Goal: Task Accomplishment & Management: Manage account settings

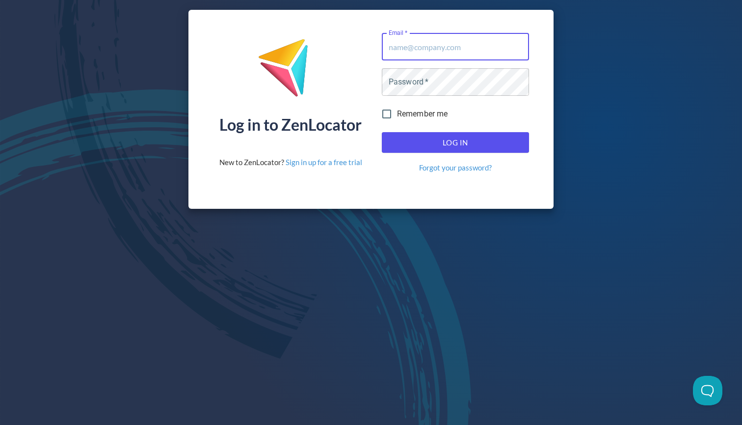
type input "[EMAIL_ADDRESS][DOMAIN_NAME]"
click at [455, 142] on button "Log In" at bounding box center [455, 142] width 147 height 21
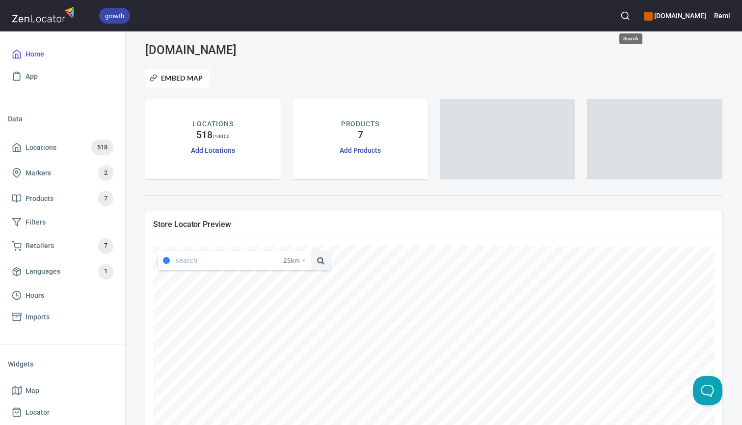
click at [628, 13] on circle "button" at bounding box center [624, 15] width 6 height 6
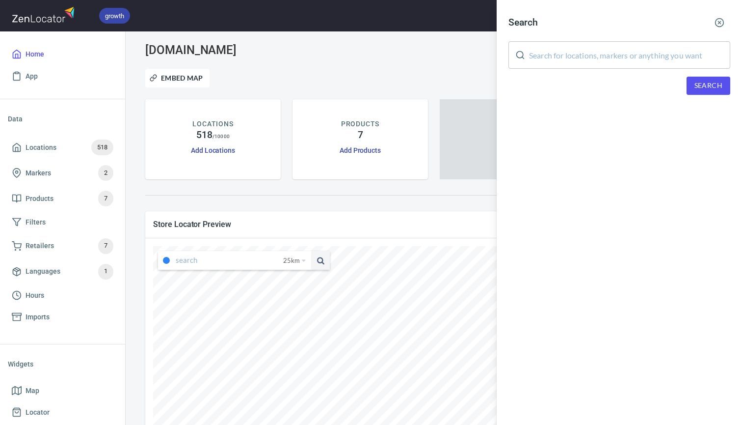
click at [566, 61] on input "text" at bounding box center [629, 54] width 201 height 27
paste input "Castlecrag"
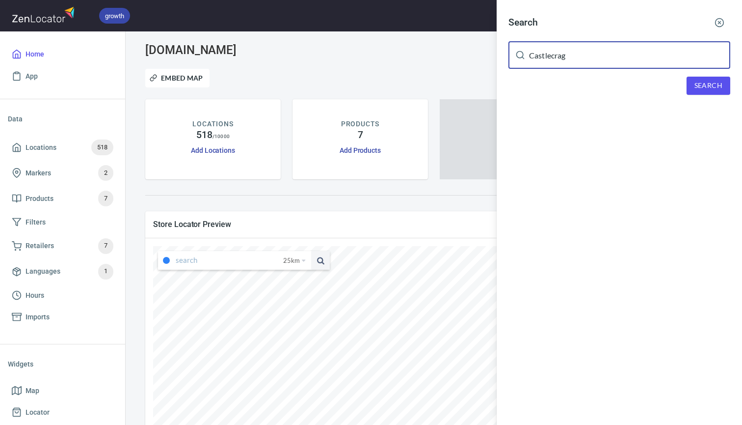
type input "Castlecrag"
click at [700, 88] on span "Search" at bounding box center [708, 86] width 28 height 12
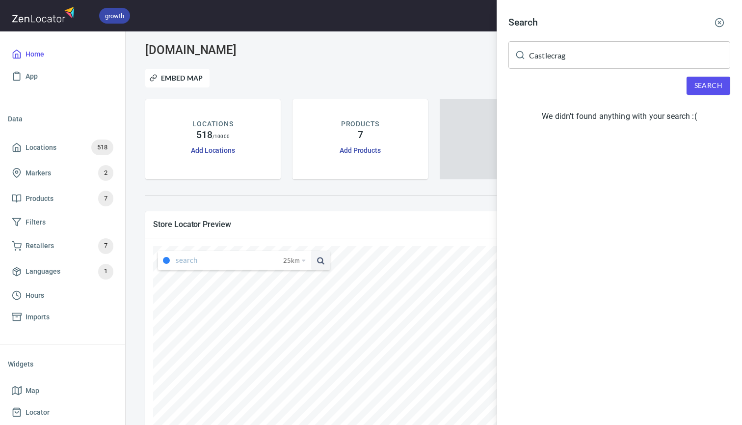
click at [719, 20] on icon "button" at bounding box center [720, 23] width 10 height 10
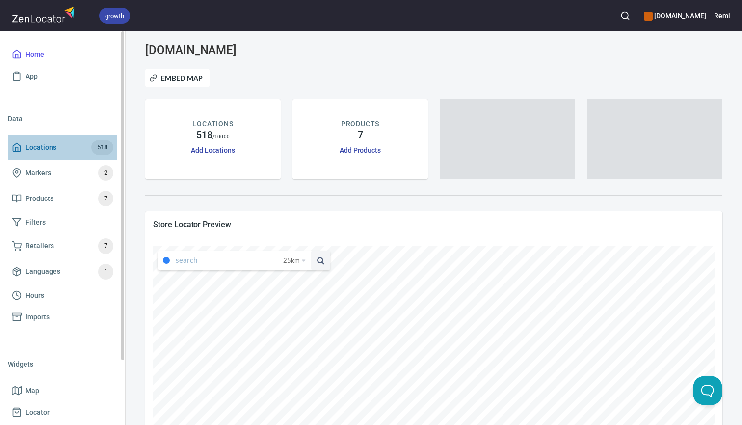
click at [41, 146] on span "Locations" at bounding box center [41, 147] width 31 height 12
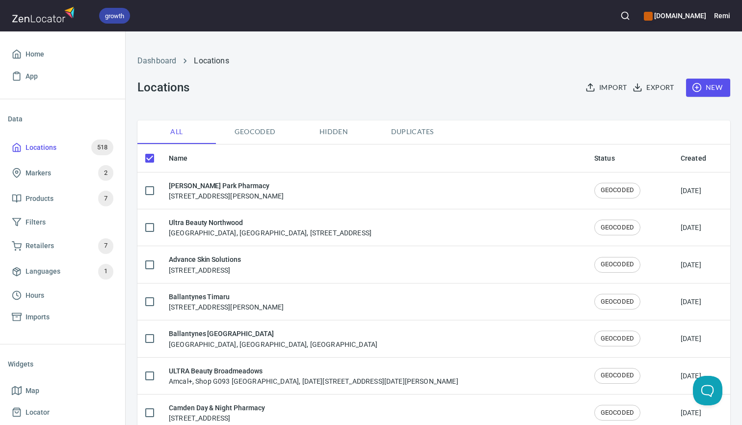
checkbox input "false"
click at [710, 90] on span "New" at bounding box center [708, 87] width 28 height 12
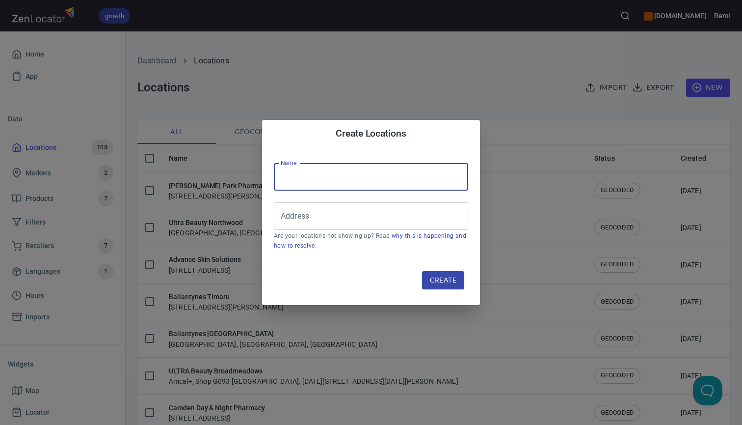
paste input "Castlecrag Pharmacy"
click at [338, 229] on div "Address" at bounding box center [371, 215] width 194 height 27
type input "Castlecrag Pharmacy"
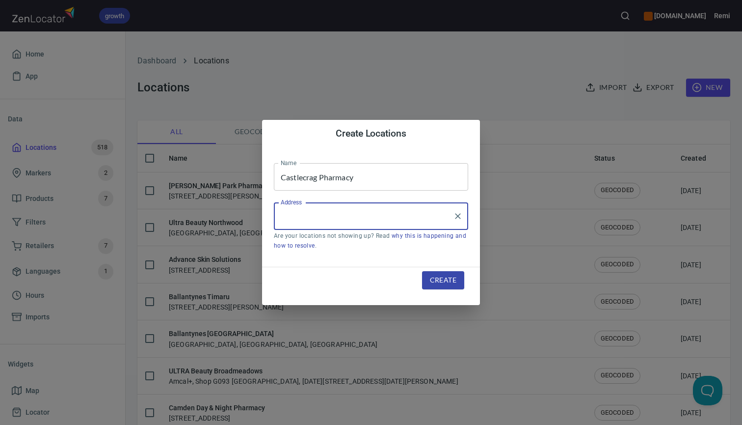
paste input "[STREET_ADDRESS]"
click at [365, 247] on li "[STREET_ADDRESS]" at bounding box center [371, 245] width 194 height 18
type input "[STREET_ADDRESS]"
click at [445, 279] on span "Create" at bounding box center [443, 280] width 27 height 12
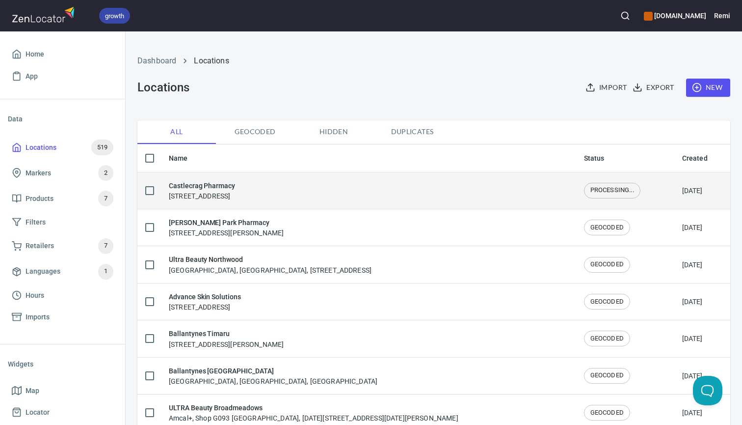
click at [217, 187] on h6 "Castlecrag Pharmacy" at bounding box center [202, 185] width 66 height 11
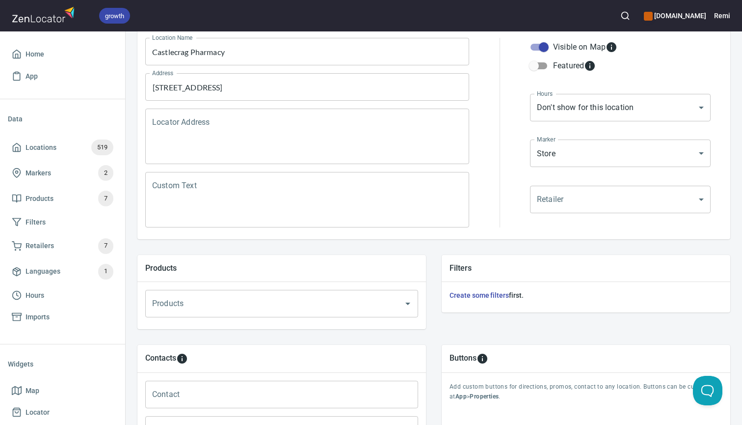
scroll to position [136, 0]
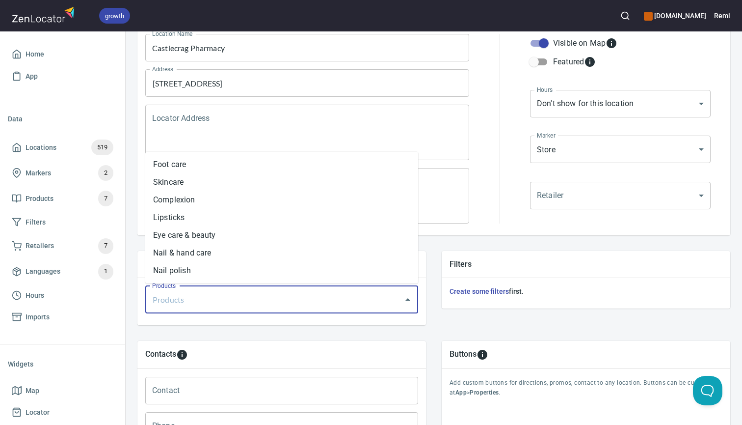
click at [283, 297] on input "Products" at bounding box center [268, 299] width 237 height 19
click at [275, 281] on ul "Foot care Skincare Complexion Lipsticks Eye care & beauty Nail & hand care Nail…" at bounding box center [281, 218] width 273 height 132
click at [269, 275] on li "Nail polish" at bounding box center [281, 271] width 273 height 18
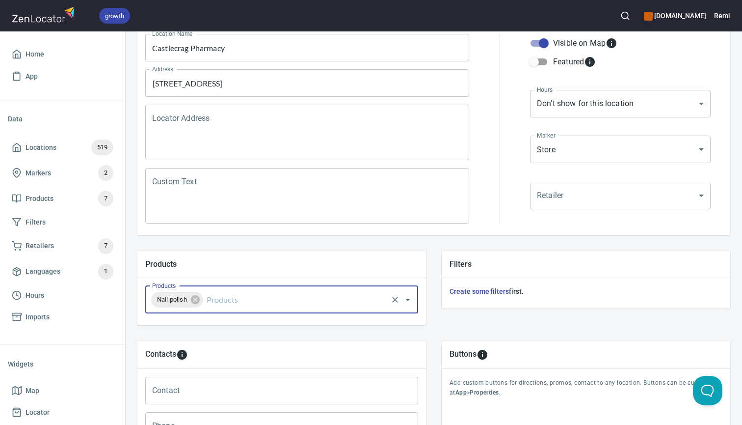
click at [269, 301] on input "Products" at bounding box center [296, 299] width 182 height 19
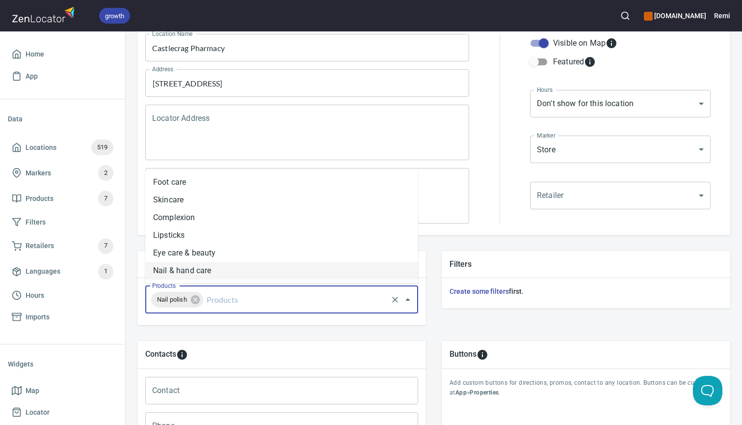
click at [255, 272] on li "Nail & hand care" at bounding box center [281, 271] width 273 height 18
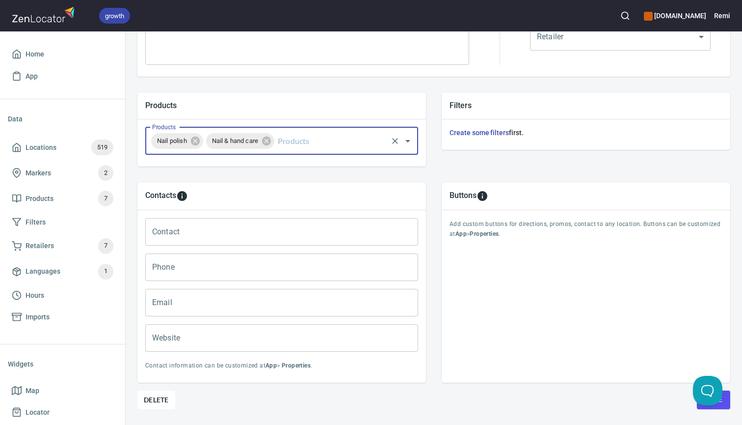
scroll to position [300, 0]
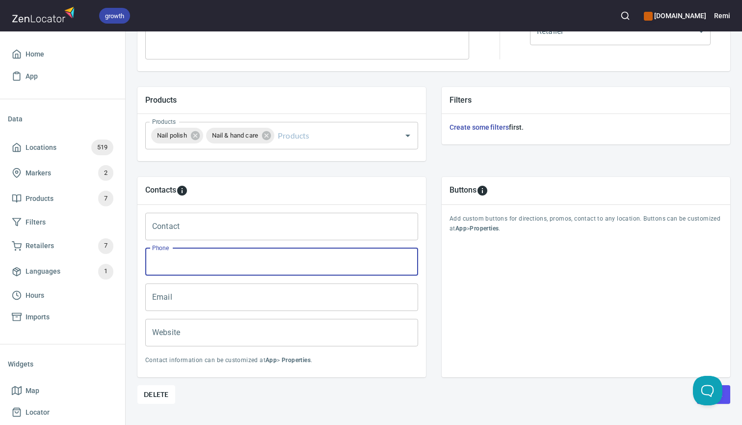
paste input "02 99588196"
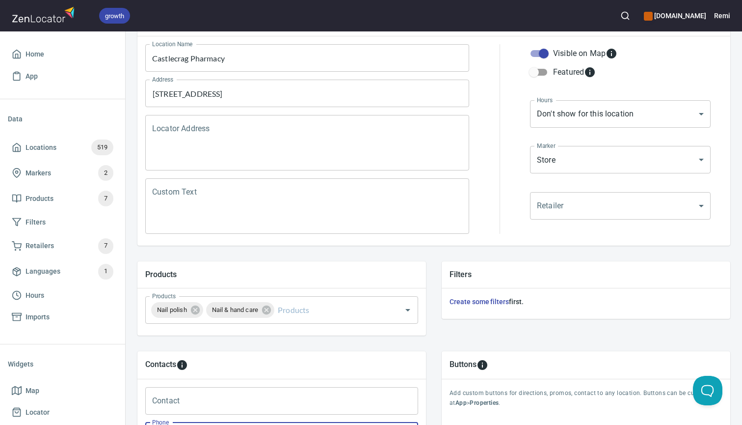
scroll to position [117, 0]
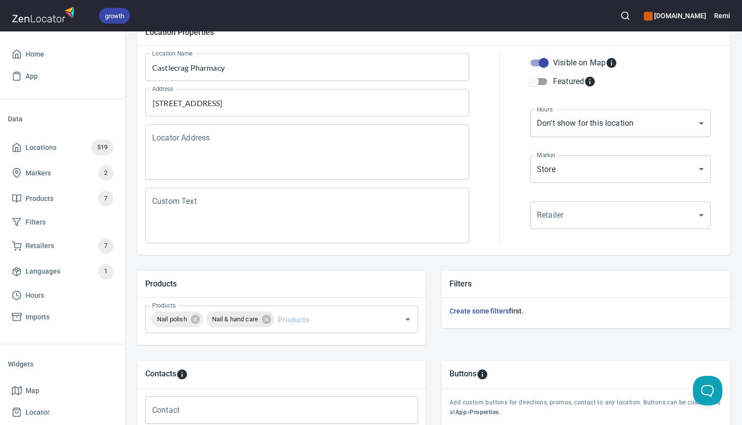
type input "02 9958 8196"
click at [571, 121] on body "growth [DOMAIN_NAME] Remi Home App Data Locations 519 Markers 2 Products 7 Filt…" at bounding box center [371, 212] width 742 height 425
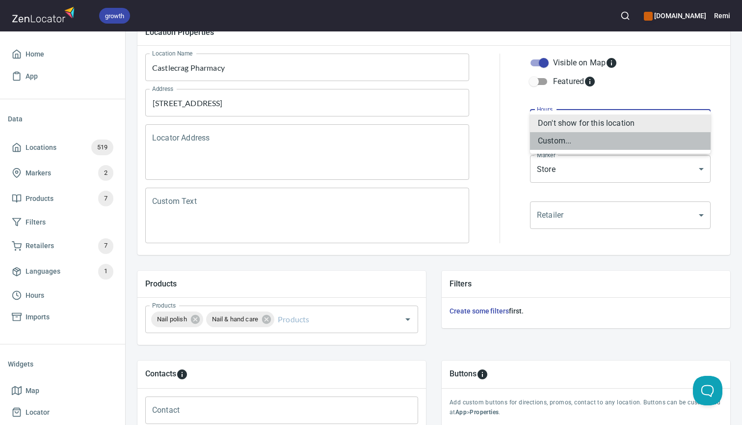
click at [552, 143] on li "Custom..." at bounding box center [620, 141] width 181 height 18
type input "CUSTOM_HOURS"
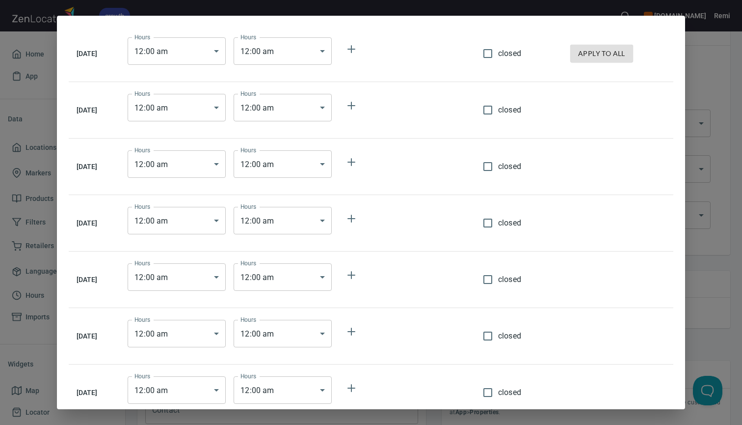
click at [210, 55] on body "growth [DOMAIN_NAME] Remi Home App Data Locations 519 Markers 2 Products 7 Filt…" at bounding box center [371, 212] width 742 height 425
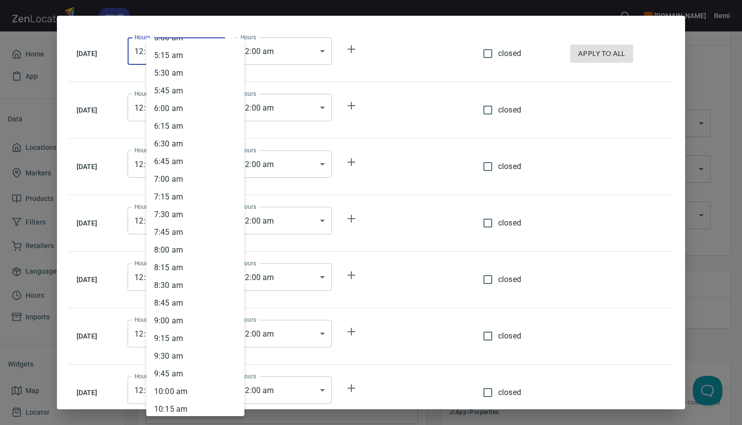
scroll to position [369, 0]
click at [171, 319] on li "9 : 00 am" at bounding box center [195, 319] width 98 height 18
type input "09:00"
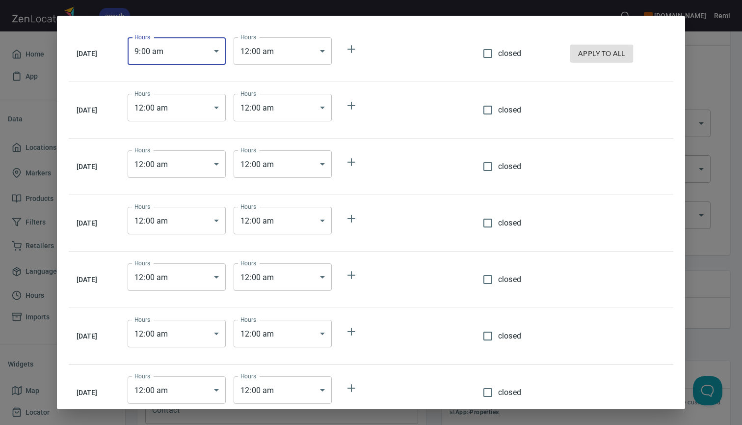
click at [290, 53] on body "growth [DOMAIN_NAME] Remi Home App Data Locations 519 Markers 2 Products 7 Filt…" at bounding box center [371, 212] width 742 height 425
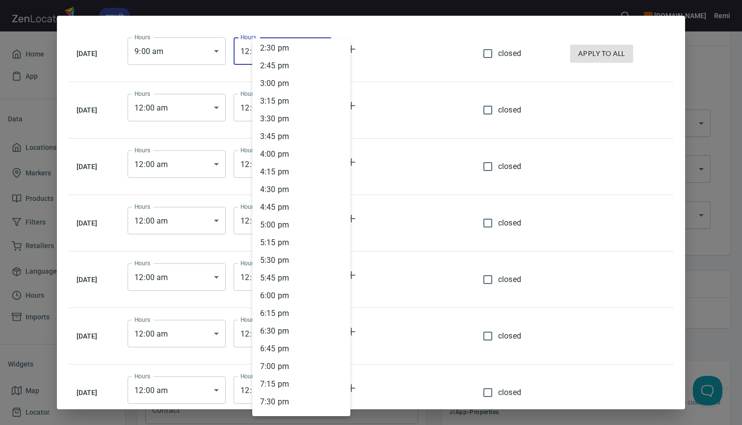
scroll to position [1031, 0]
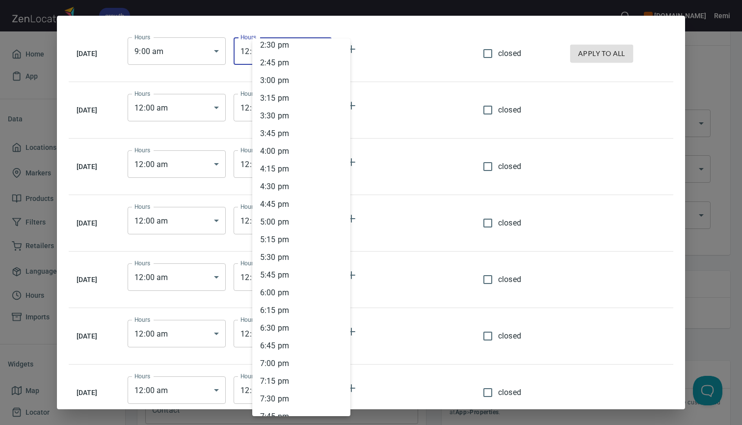
click at [284, 293] on li "6 : 00 pm" at bounding box center [301, 293] width 98 height 18
type input "18:00"
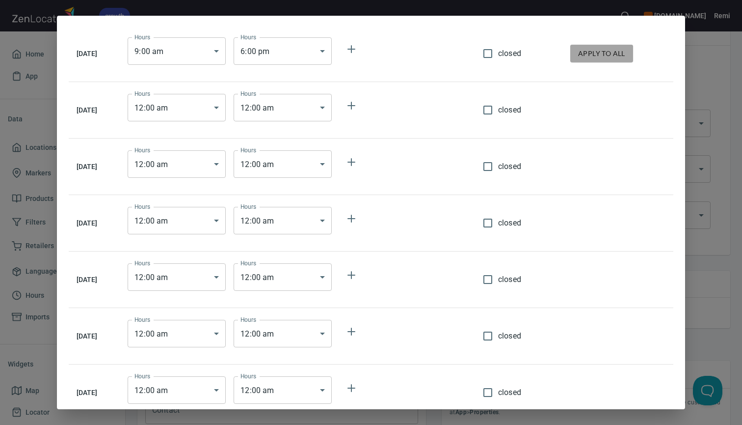
click at [608, 53] on span "apply to all" at bounding box center [601, 54] width 47 height 12
type input "09:00"
type input "18:00"
type input "09:00"
type input "18:00"
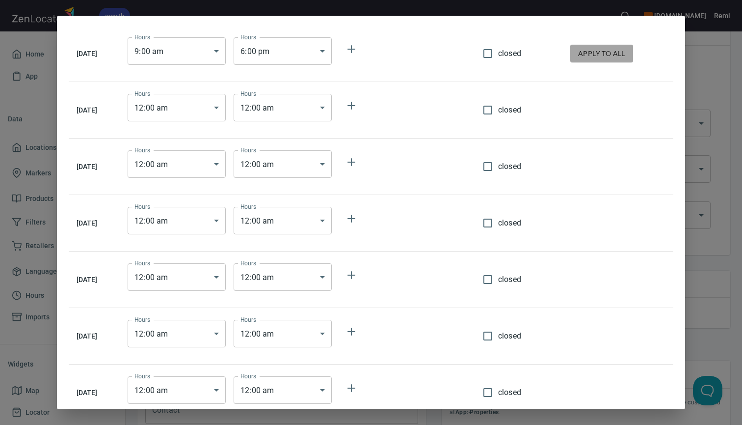
type input "09:00"
type input "18:00"
type input "09:00"
type input "18:00"
type input "09:00"
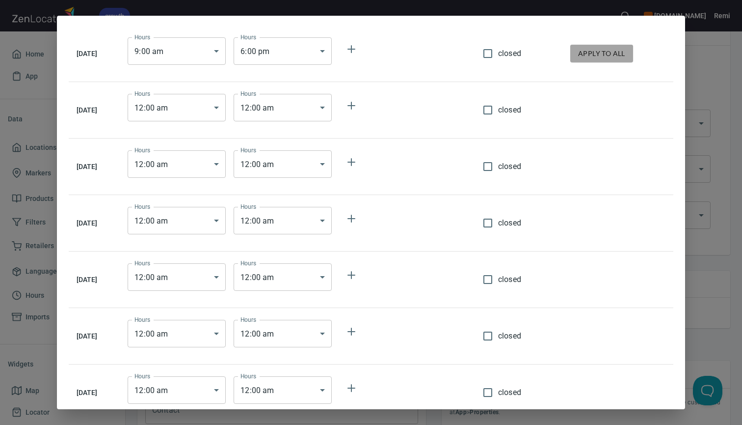
type input "18:00"
type input "09:00"
type input "18:00"
click at [287, 341] on body "growth [DOMAIN_NAME] Remi Home App Data Locations 519 Markers 2 Products 7 Filt…" at bounding box center [371, 212] width 742 height 425
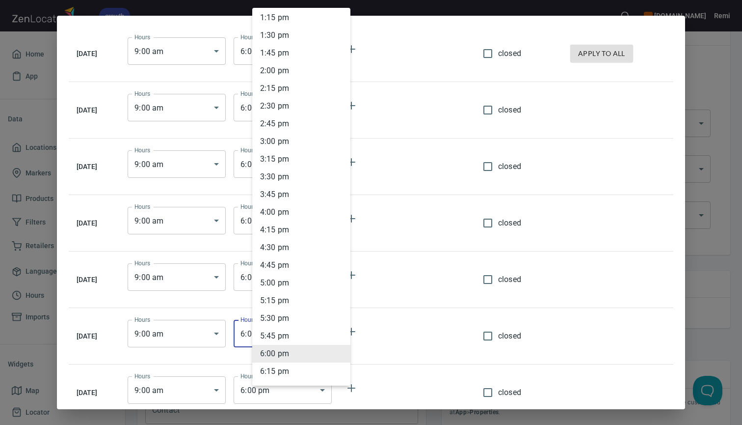
scroll to position [939, 0]
click at [293, 72] on li "2 : 00 pm" at bounding box center [301, 71] width 98 height 18
type input "14:00"
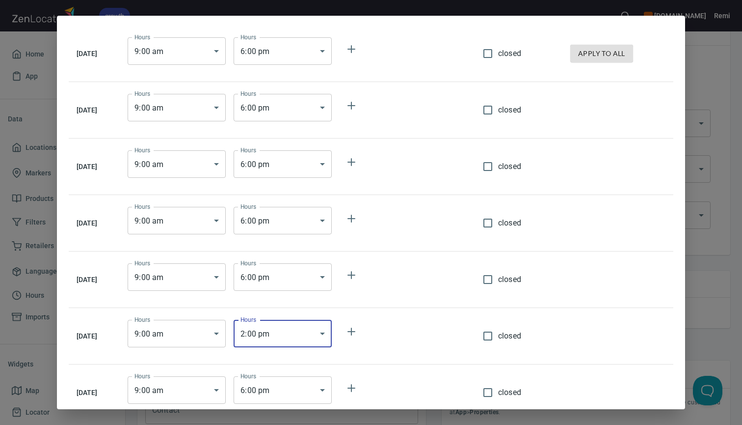
click at [496, 393] on input "closed" at bounding box center [488, 392] width 21 height 21
checkbox input "true"
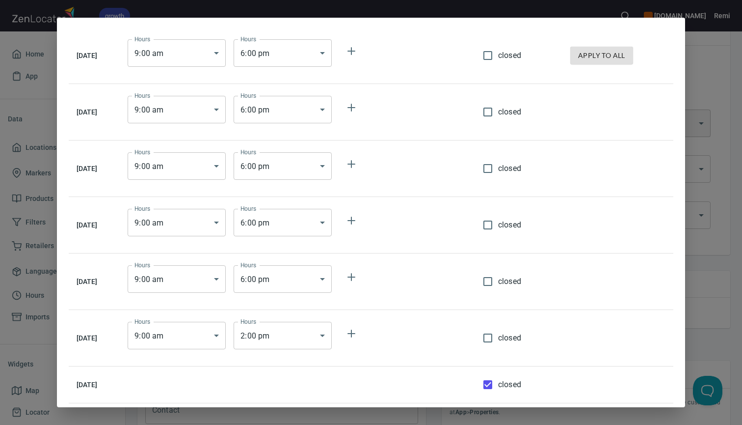
click at [716, 344] on div "[DATE] Hours 9 : 00 am 09:00 Hours Hours 6 : 00 pm 18:00 Hours closed apply to …" at bounding box center [371, 212] width 742 height 425
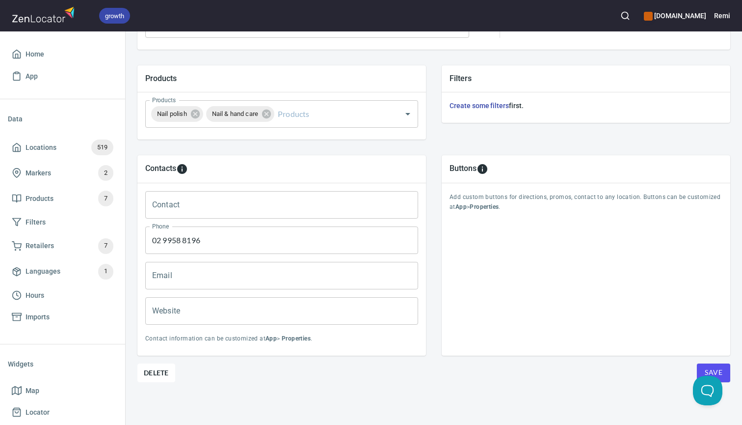
scroll to position [321, 0]
click at [722, 371] on button "Save" at bounding box center [713, 373] width 33 height 19
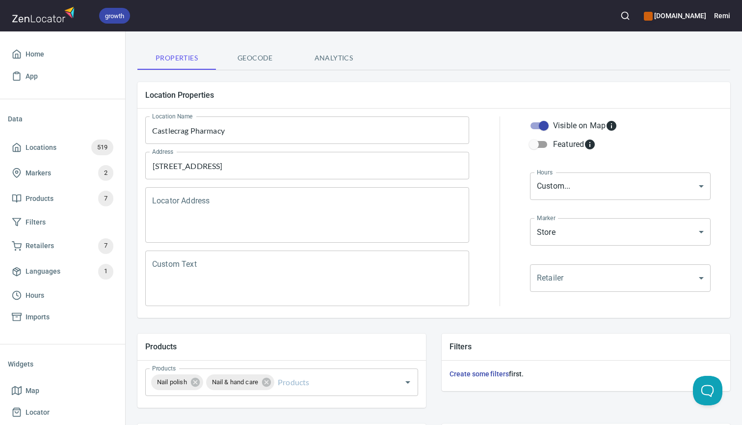
scroll to position [53, 0]
